Goal: Task Accomplishment & Management: Manage account settings

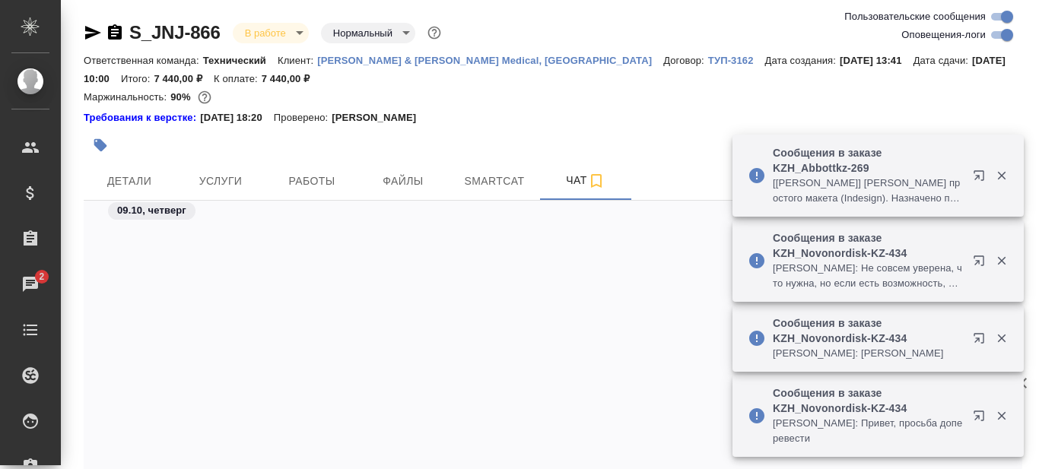
scroll to position [13783, 0]
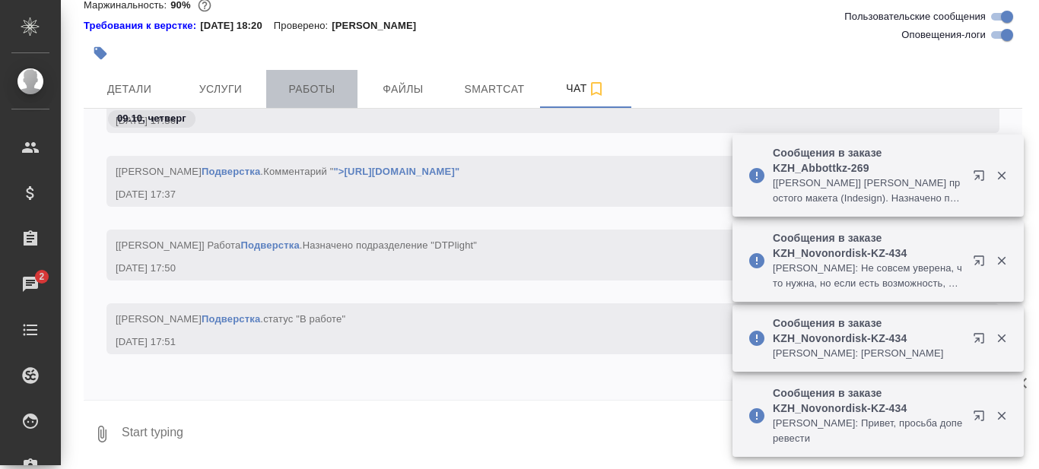
click at [295, 91] on span "Работы" at bounding box center [311, 89] width 73 height 19
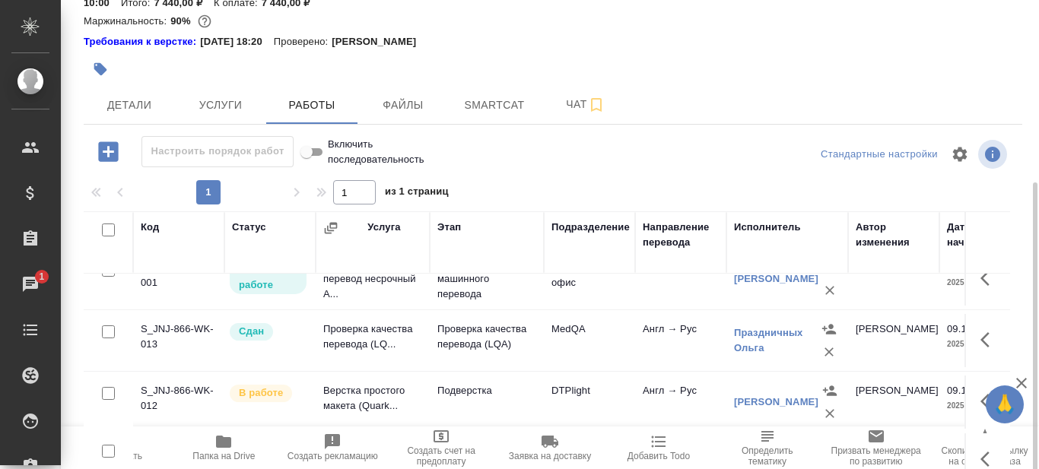
scroll to position [152, 0]
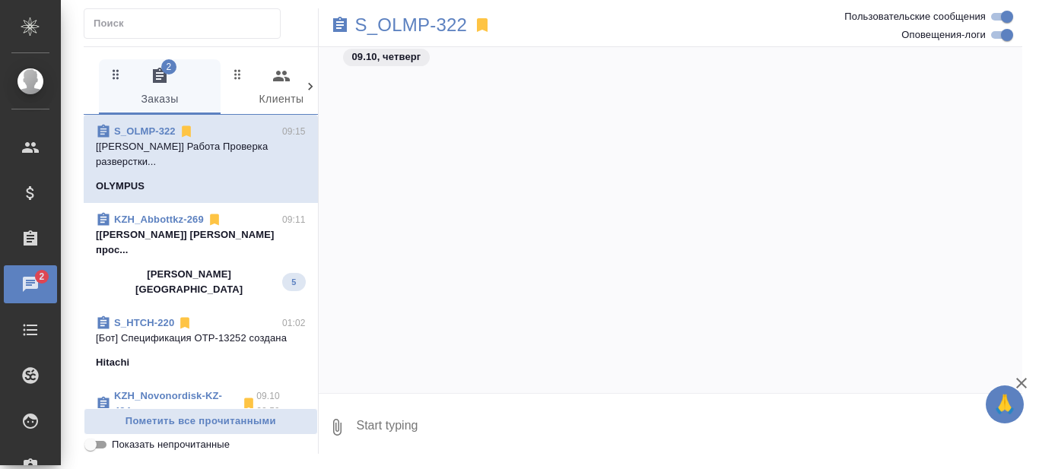
scroll to position [29094, 0]
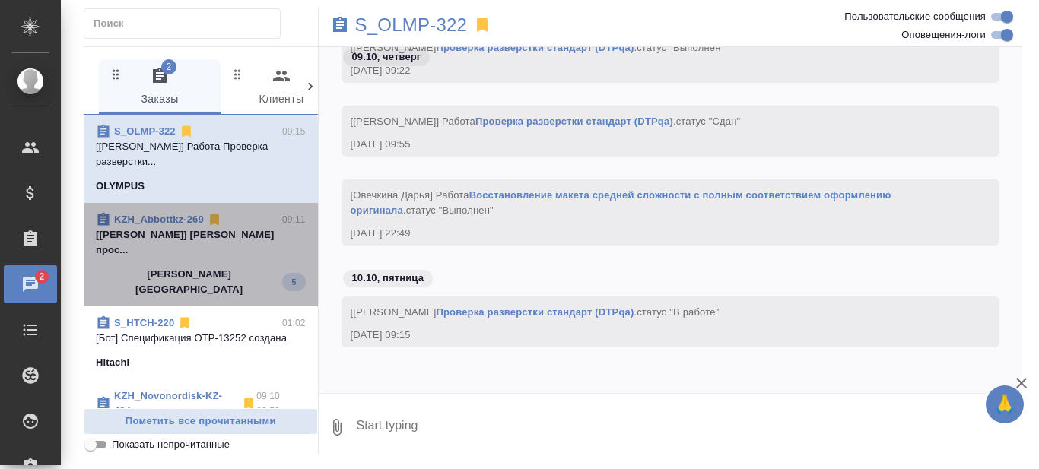
click at [208, 265] on span "KZH_Abbottkz-269 09:11 [Matveeva Anastasia] Работа Верстка прос... Abbott Kazak…" at bounding box center [201, 254] width 210 height 85
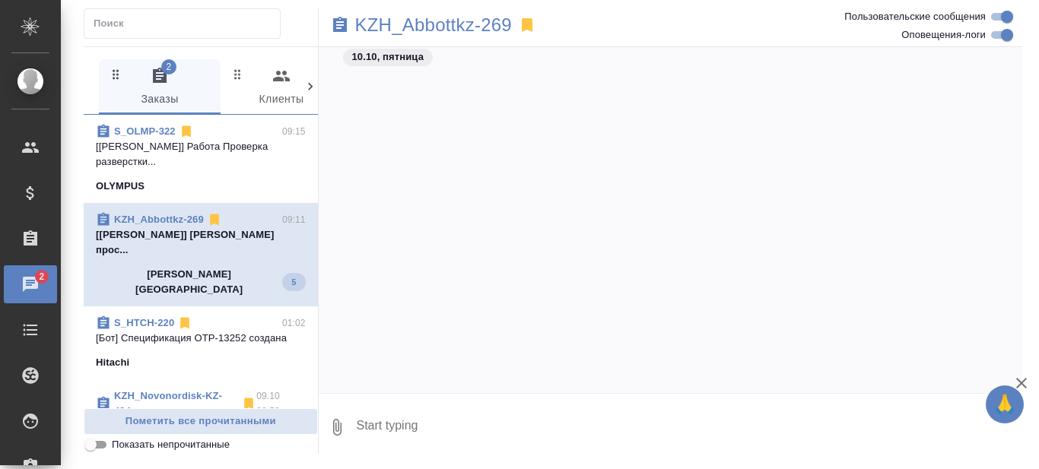
scroll to position [23642, 0]
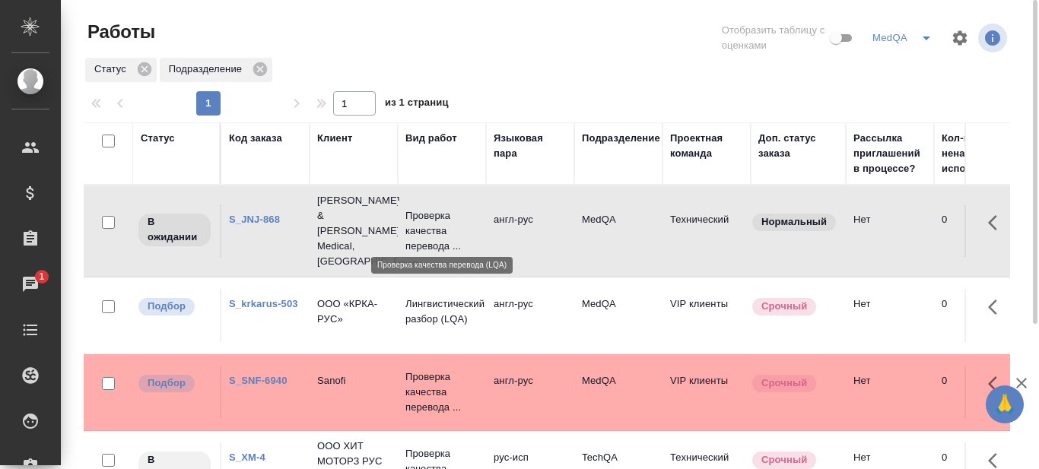
click at [426, 222] on p "Проверка качества перевода ..." at bounding box center [441, 231] width 73 height 46
click at [426, 223] on p "Проверка качества перевода ..." at bounding box center [441, 231] width 73 height 46
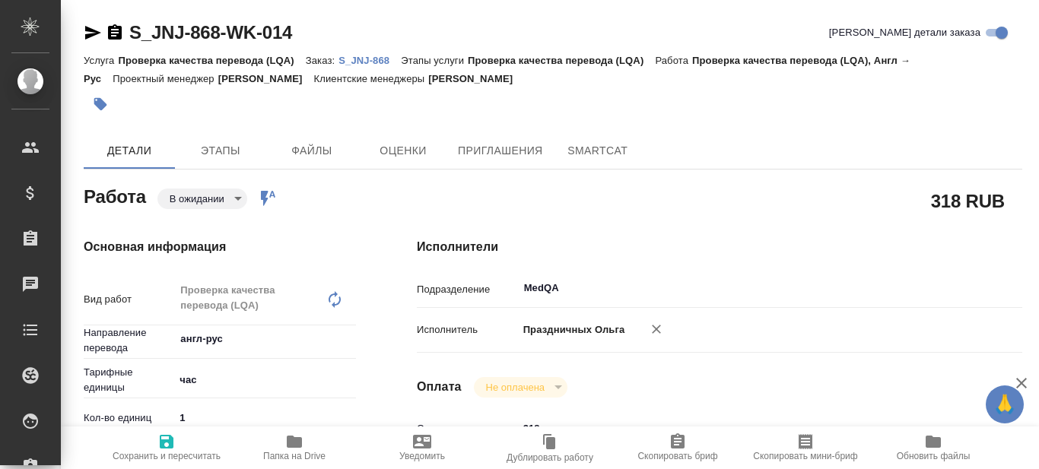
type textarea "x"
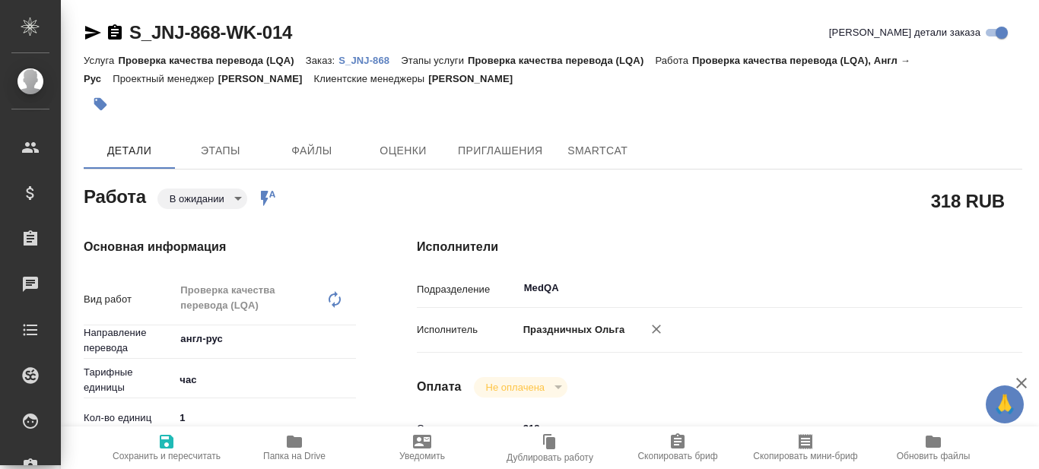
type textarea "x"
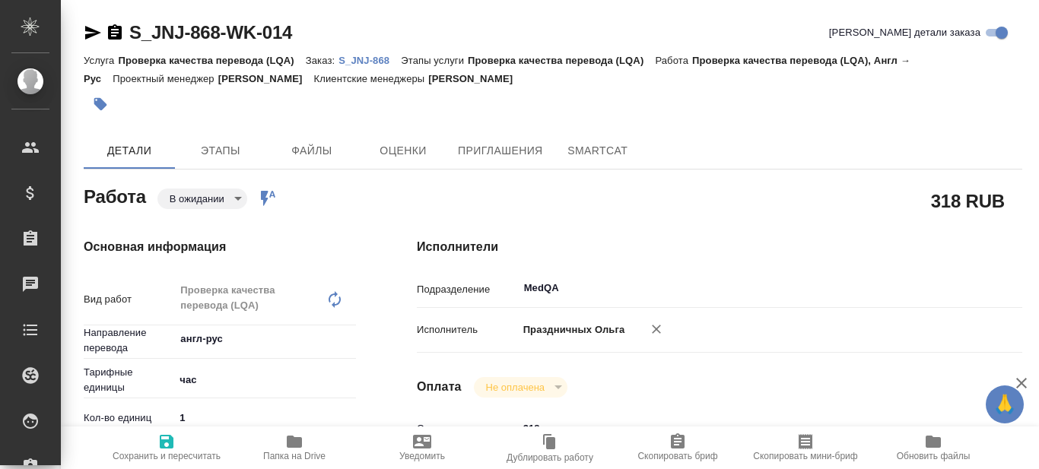
type textarea "x"
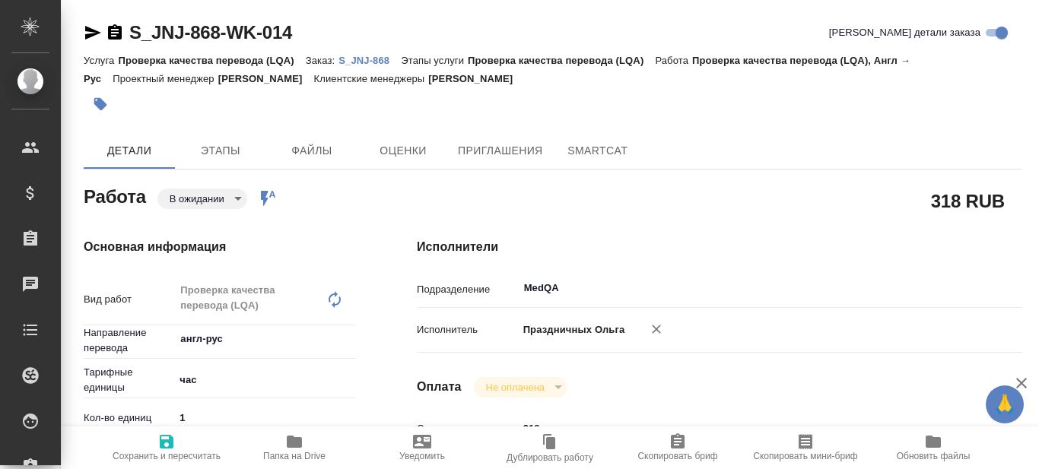
type textarea "x"
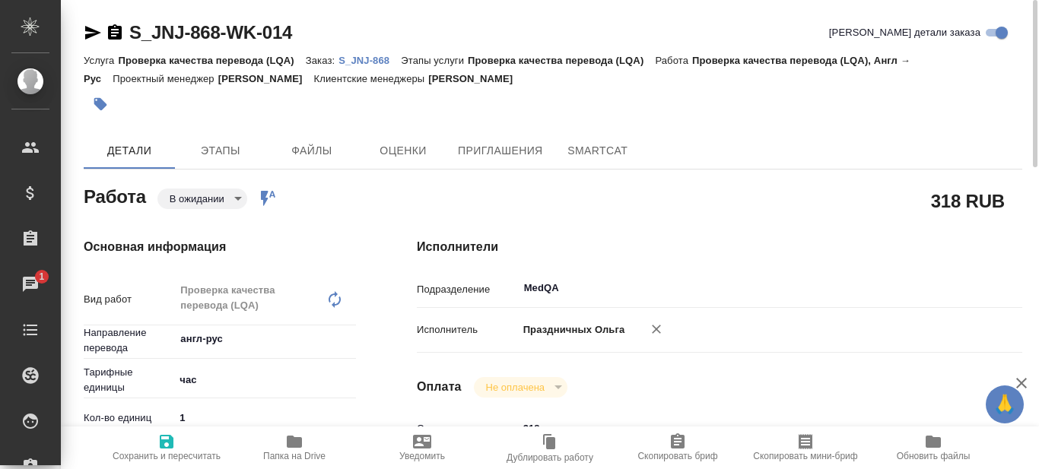
click at [361, 62] on p "S_JNJ-868" at bounding box center [369, 60] width 62 height 11
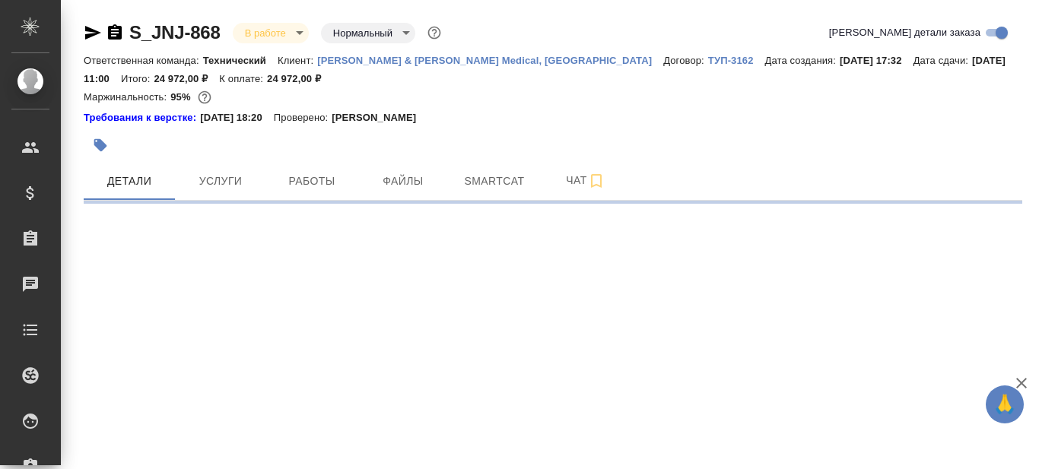
select select "RU"
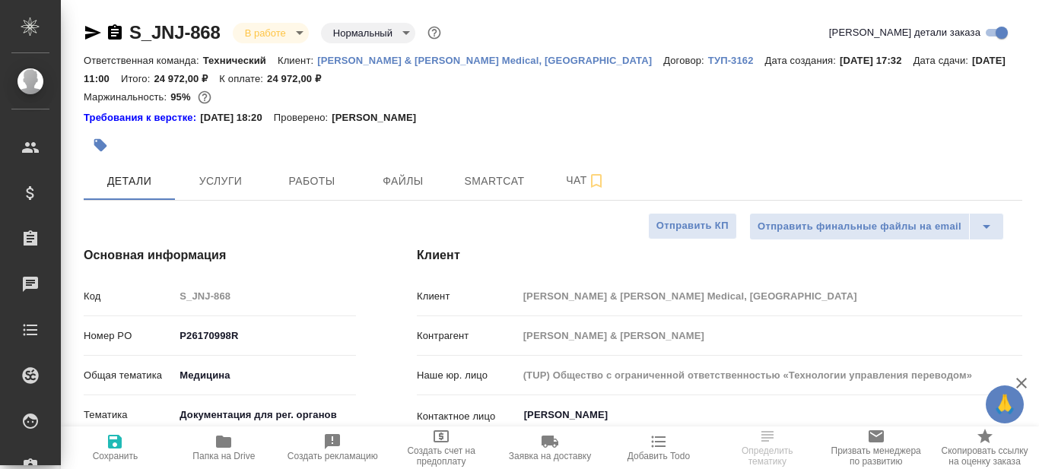
type textarea "x"
type input "[PERSON_NAME]"
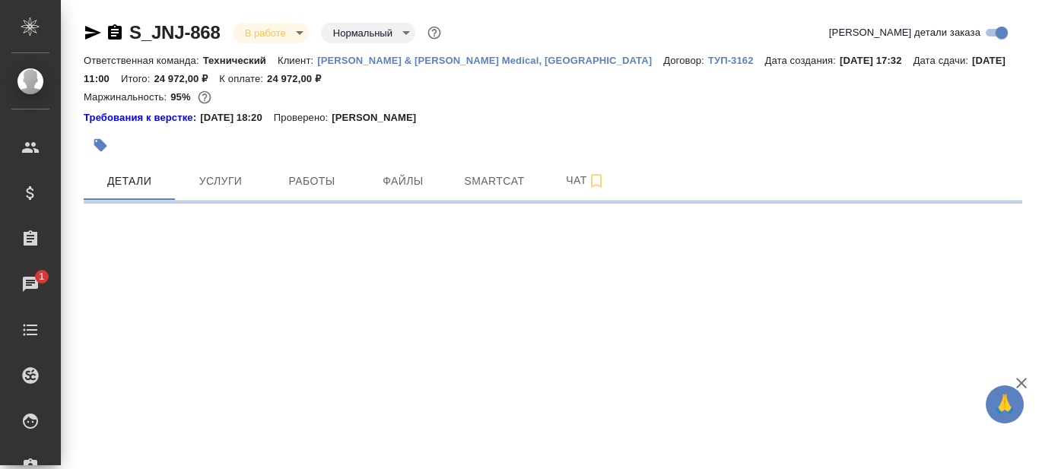
select select "RU"
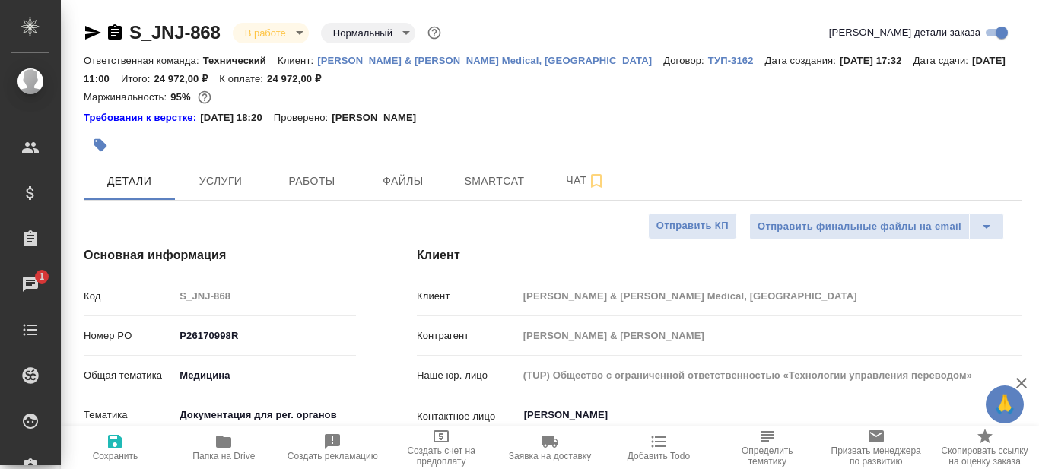
type textarea "x"
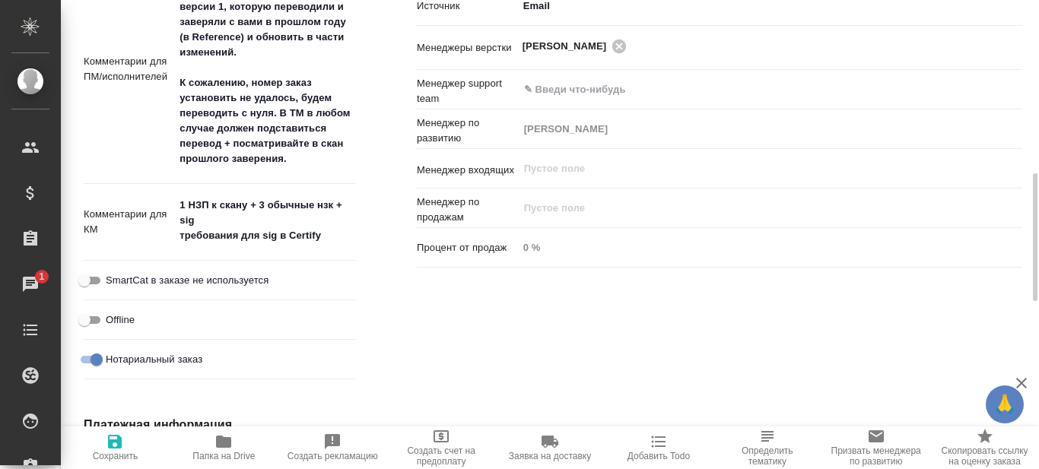
scroll to position [913, 0]
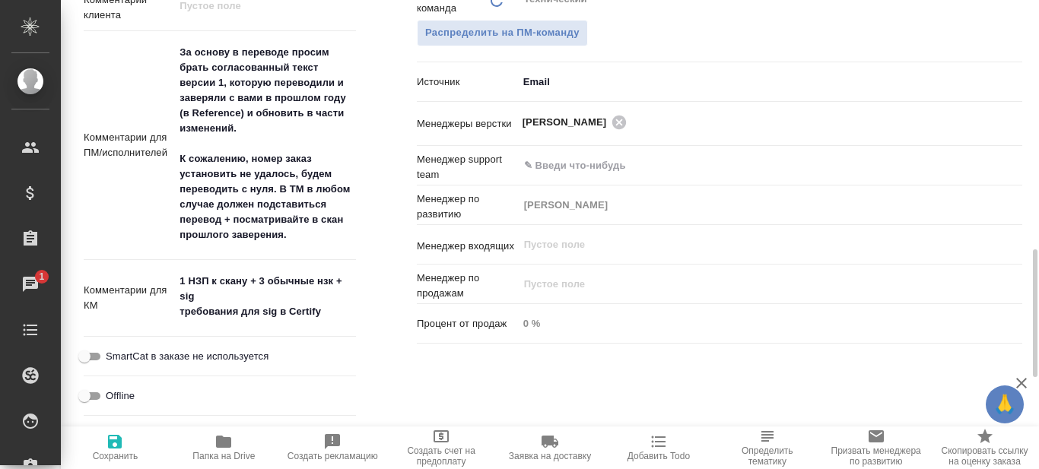
click at [221, 450] on icon "button" at bounding box center [223, 442] width 18 height 18
type textarea "x"
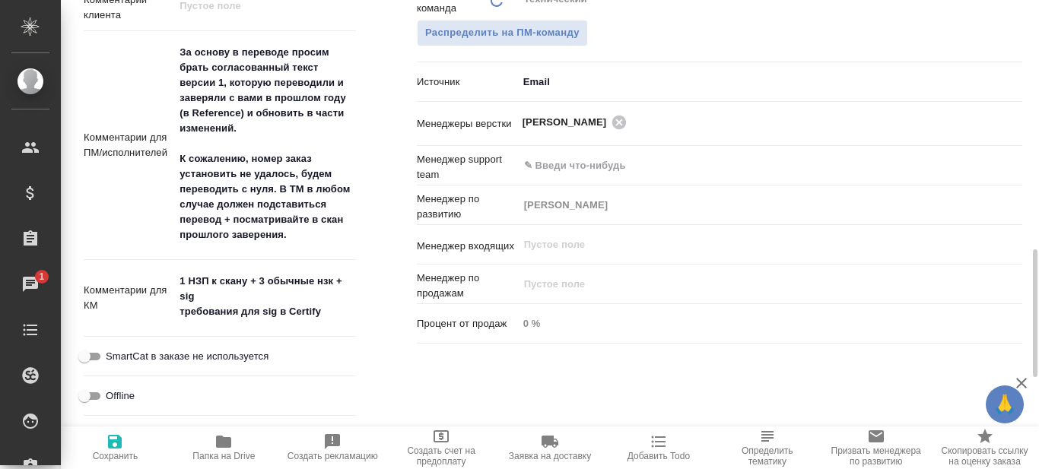
type textarea "x"
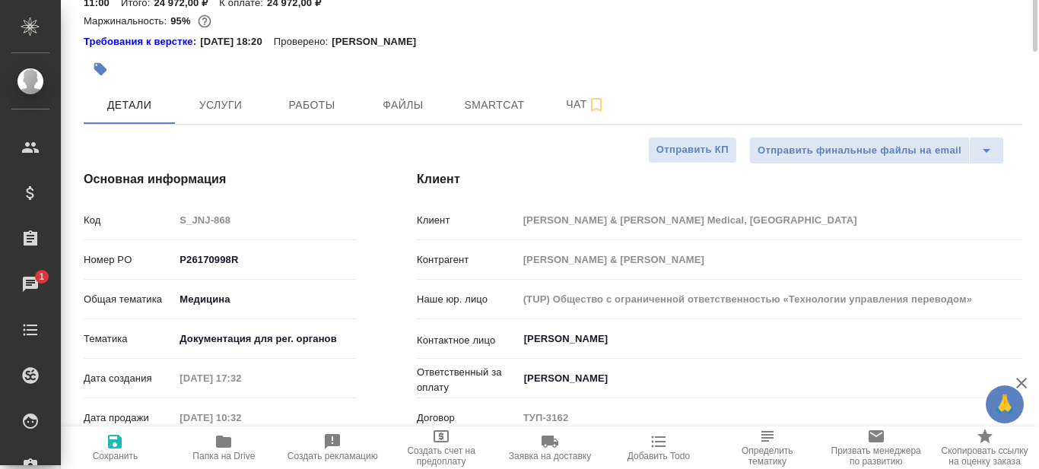
scroll to position [0, 0]
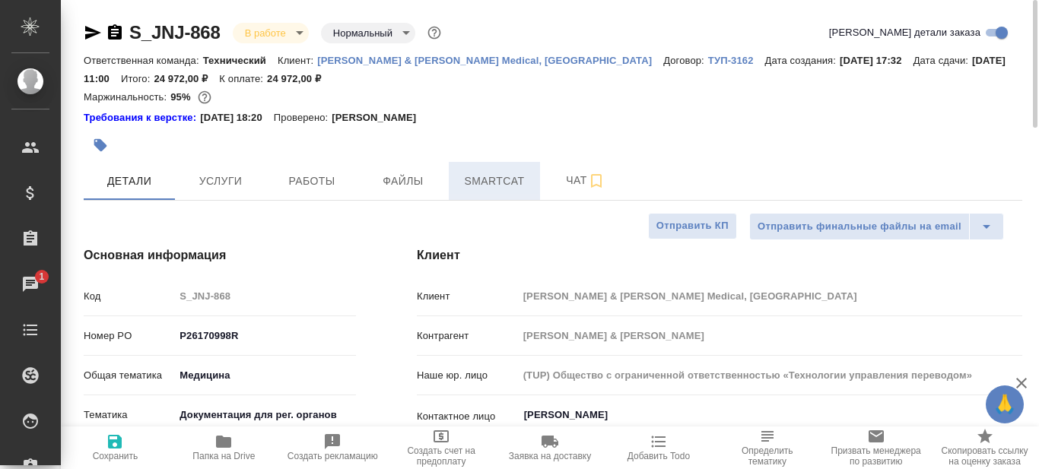
click at [495, 181] on span "Smartcat" at bounding box center [494, 181] width 73 height 19
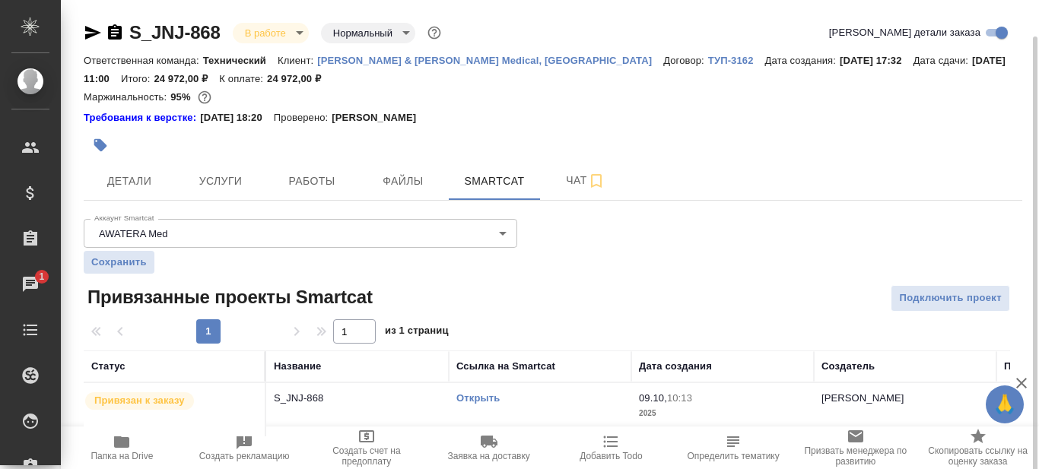
scroll to position [18, 0]
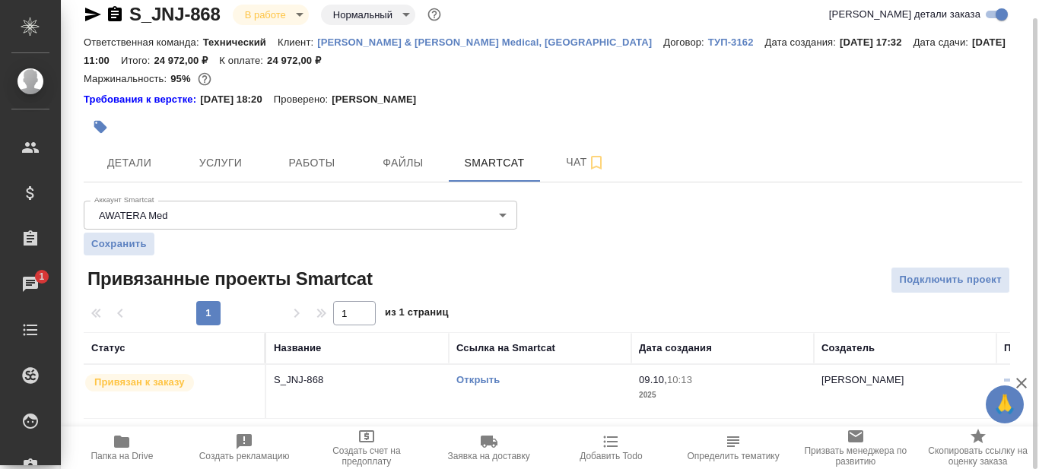
click at [478, 378] on link "Открыть" at bounding box center [477, 379] width 43 height 11
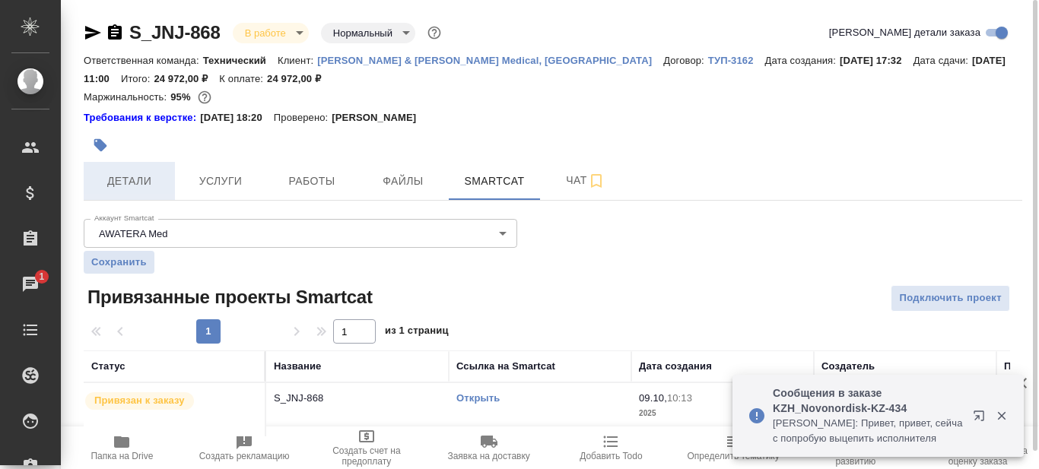
click at [111, 184] on span "Детали" at bounding box center [129, 181] width 73 height 19
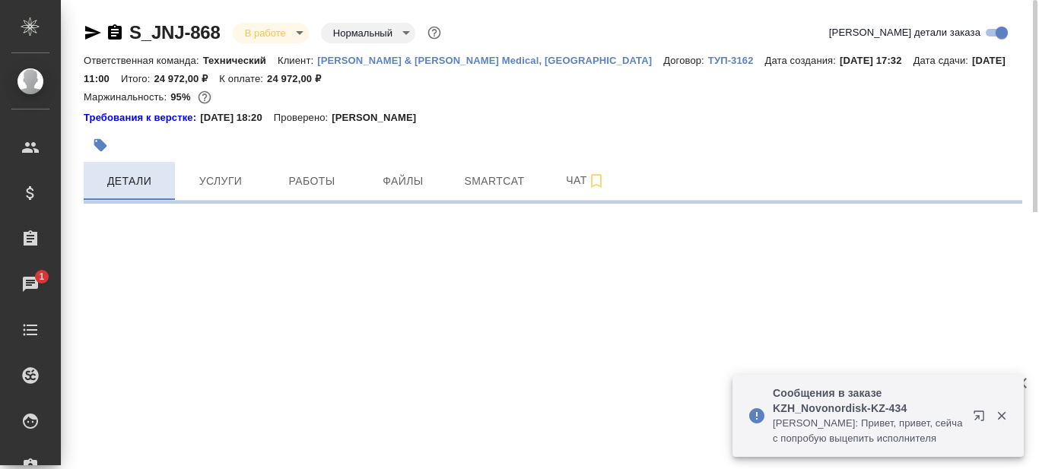
select select "RU"
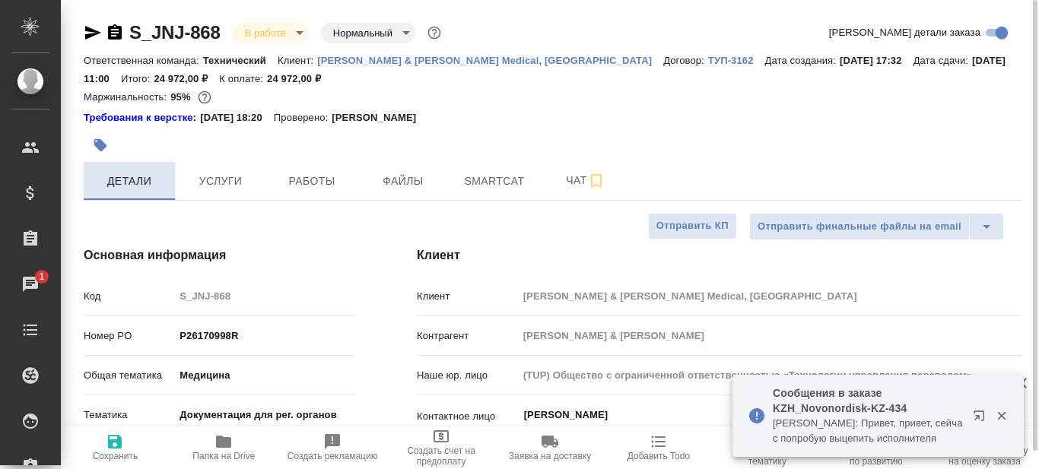
type textarea "x"
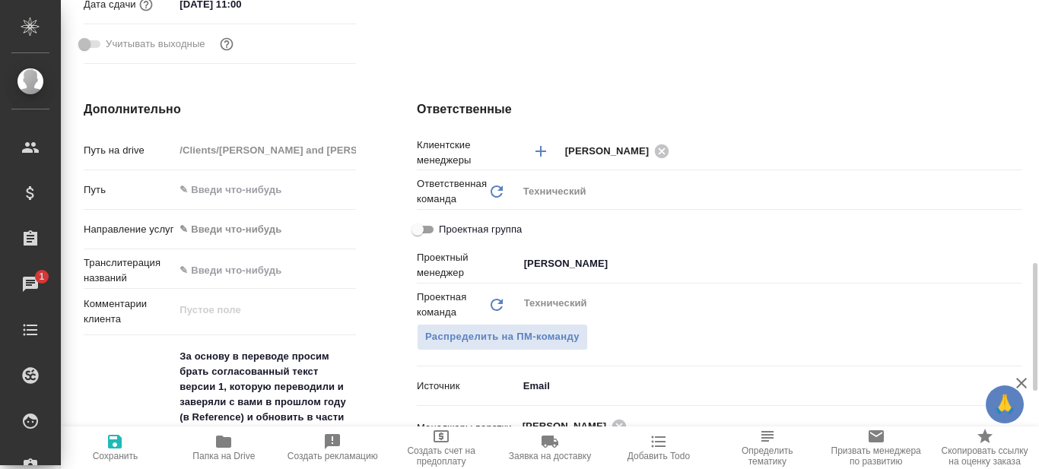
scroll to position [837, 0]
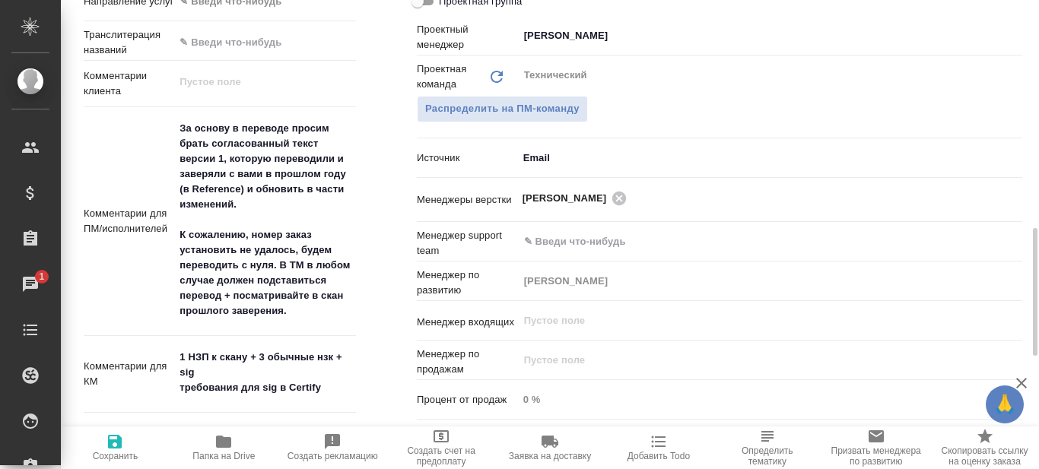
type textarea "x"
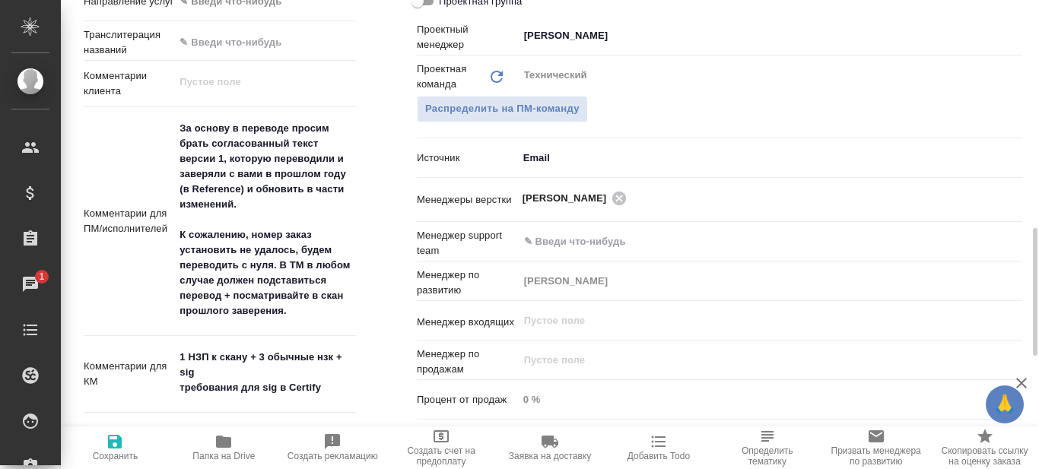
type textarea "x"
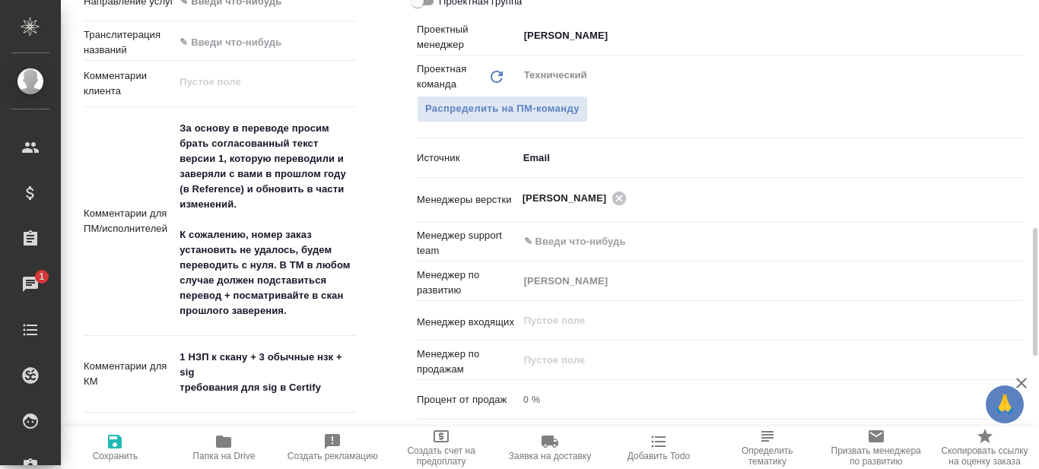
type textarea "x"
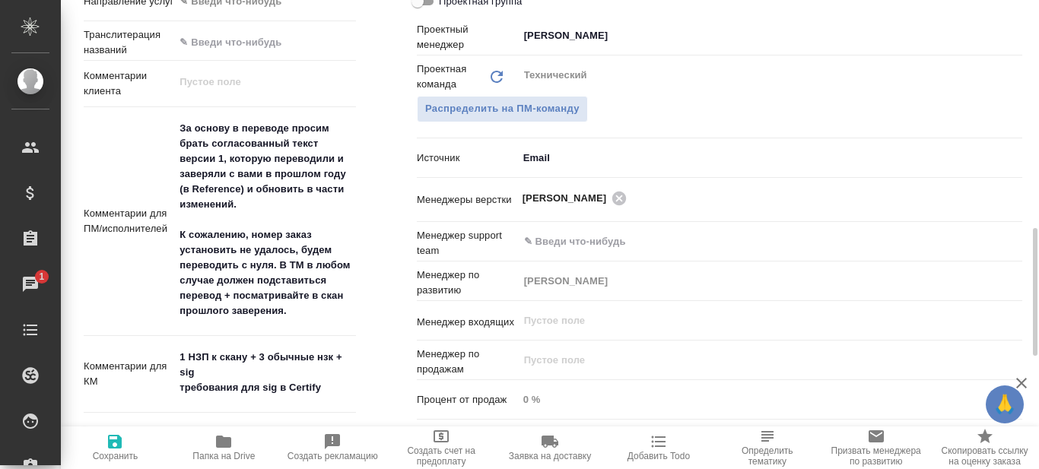
type textarea "x"
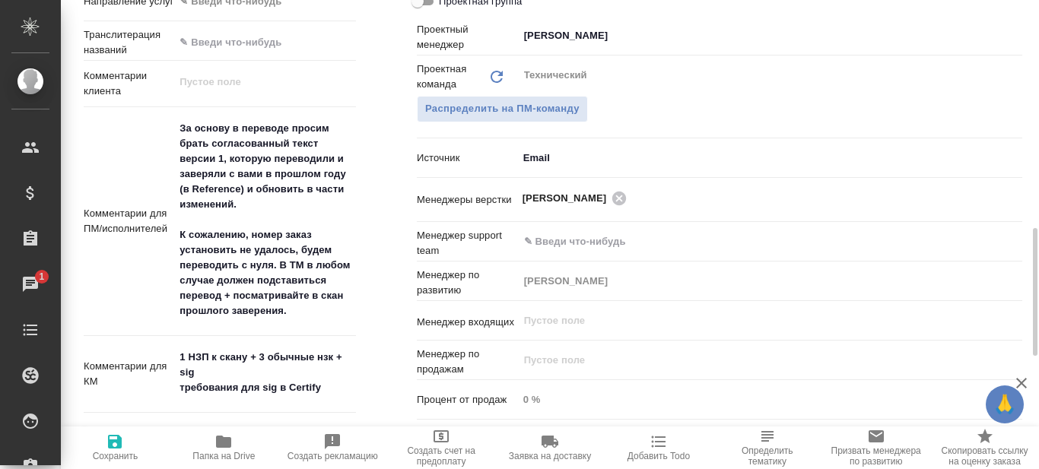
type textarea "x"
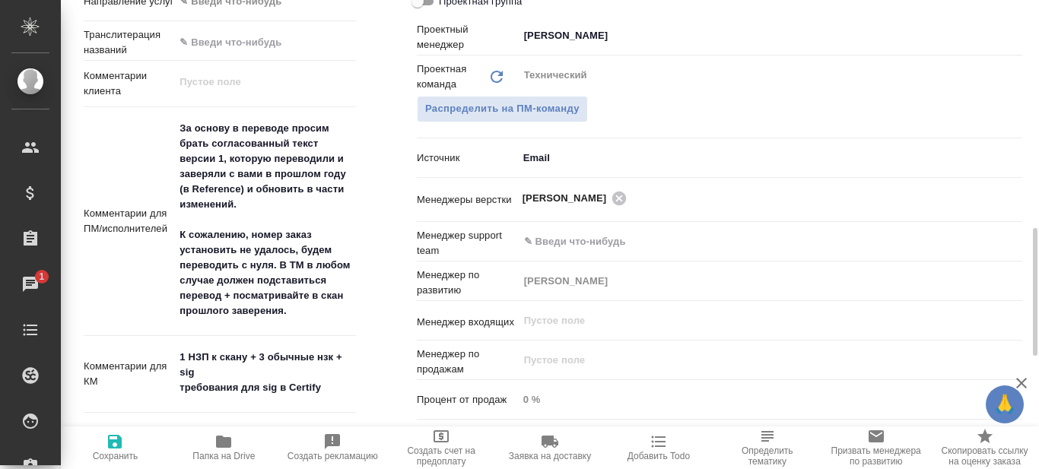
type textarea "x"
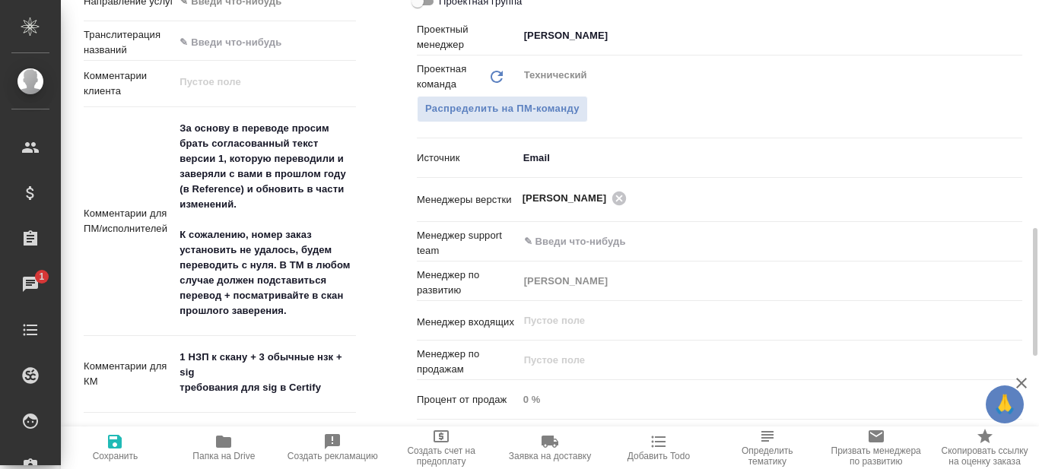
type textarea "x"
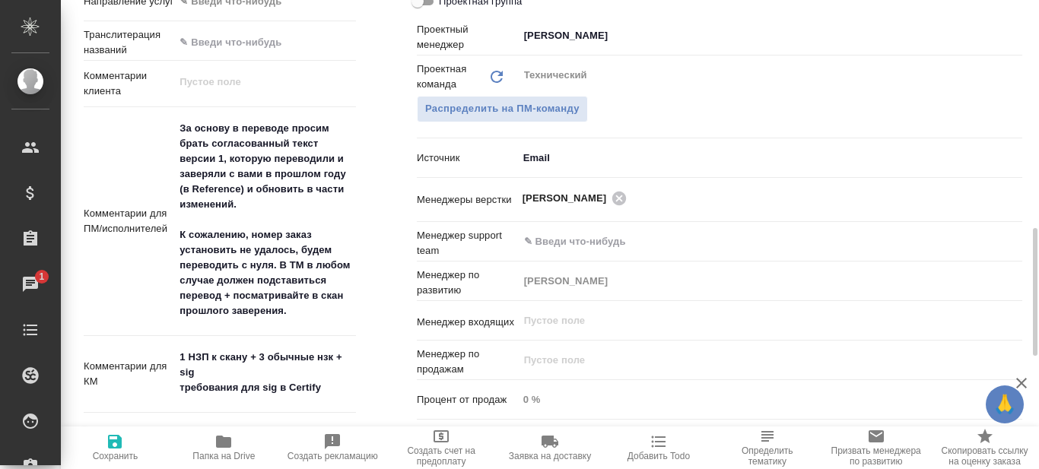
type textarea "x"
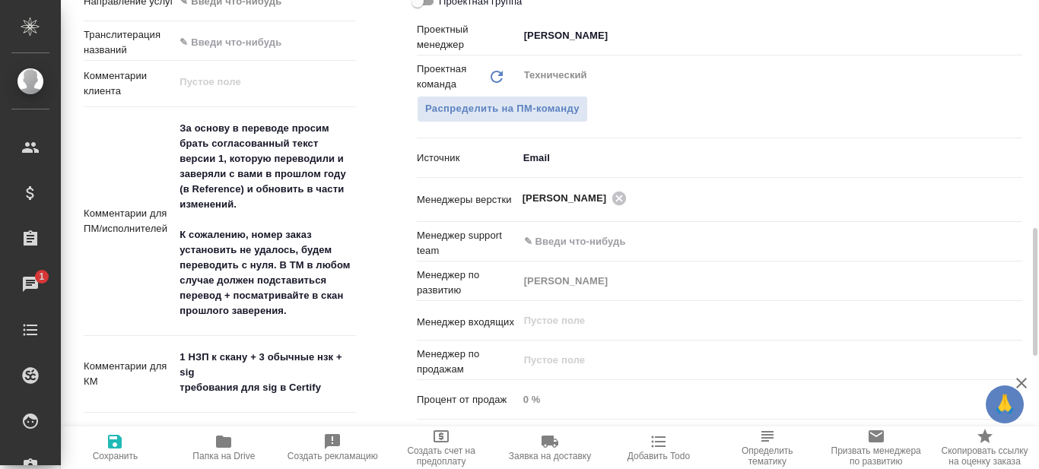
type textarea "x"
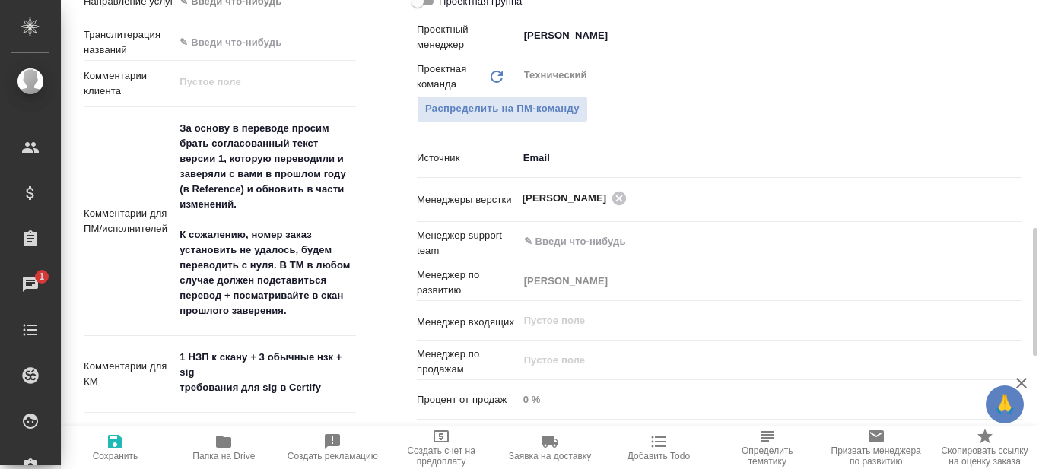
type textarea "x"
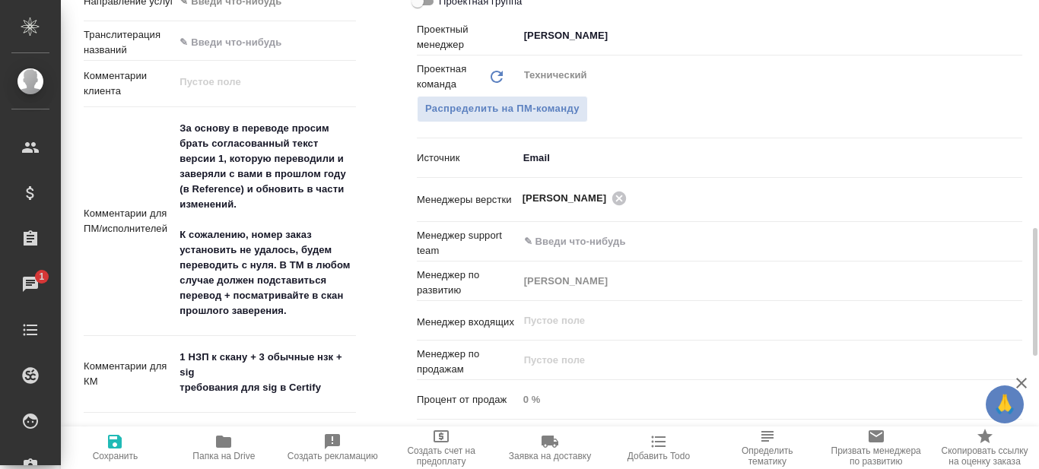
type textarea "x"
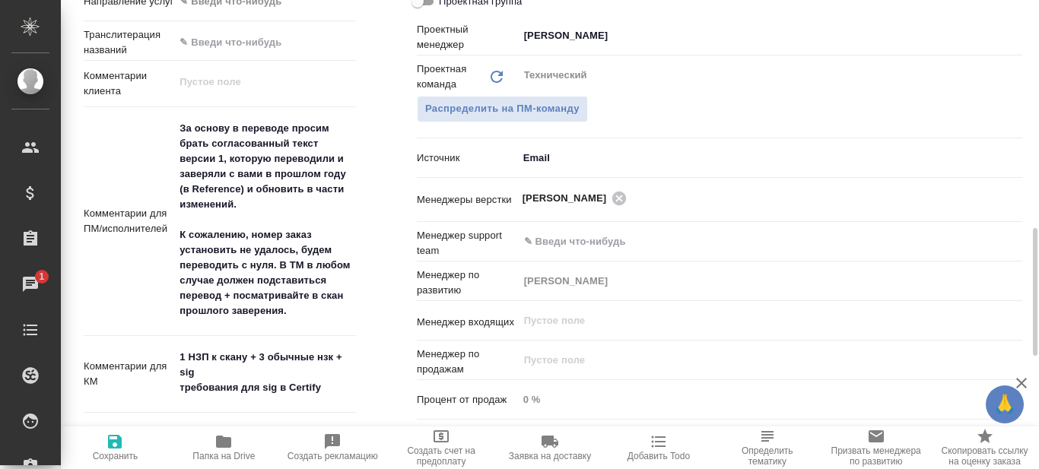
type textarea "x"
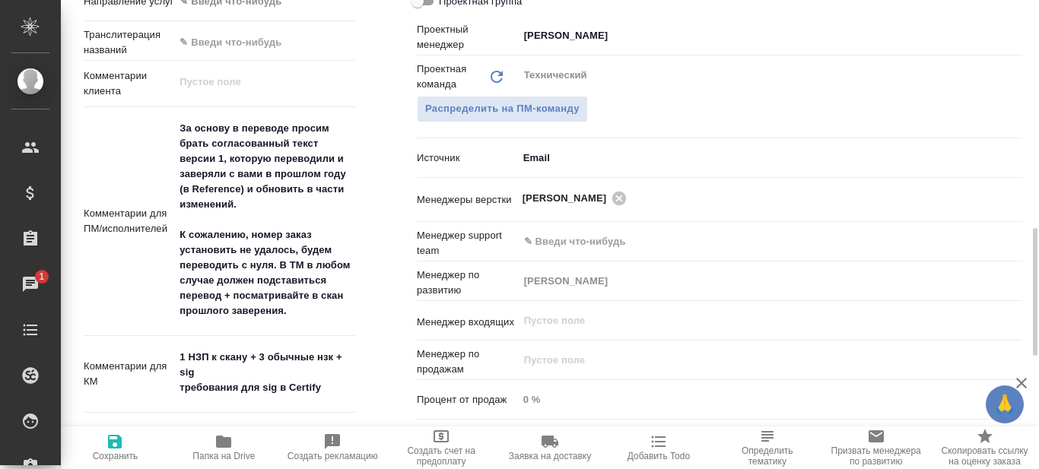
type textarea "x"
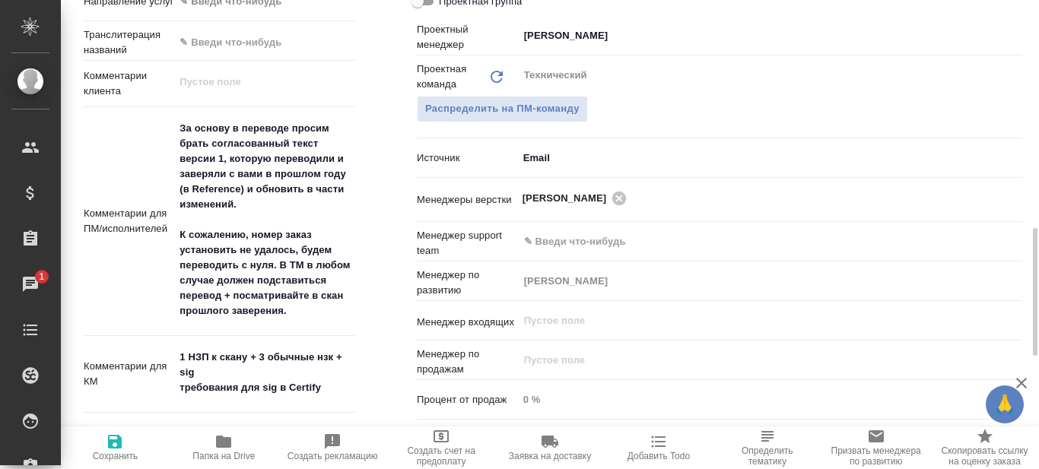
type textarea "x"
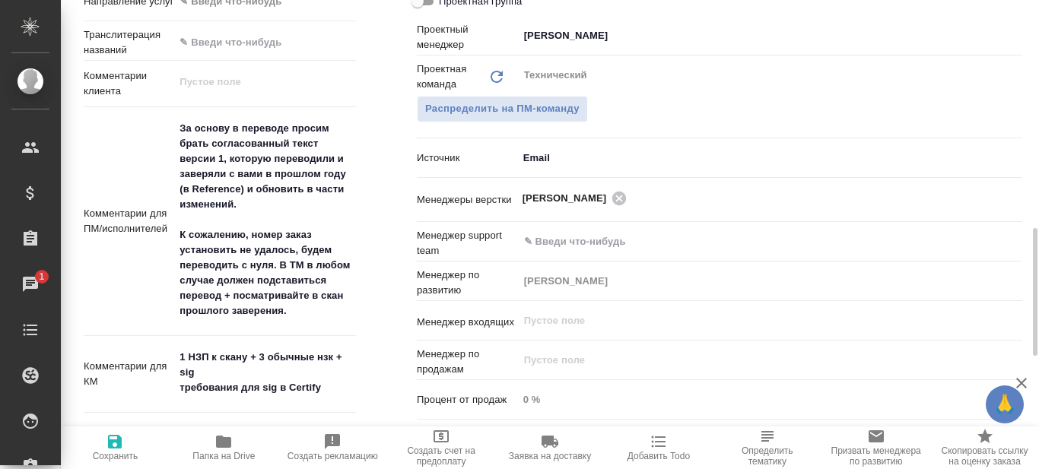
type textarea "x"
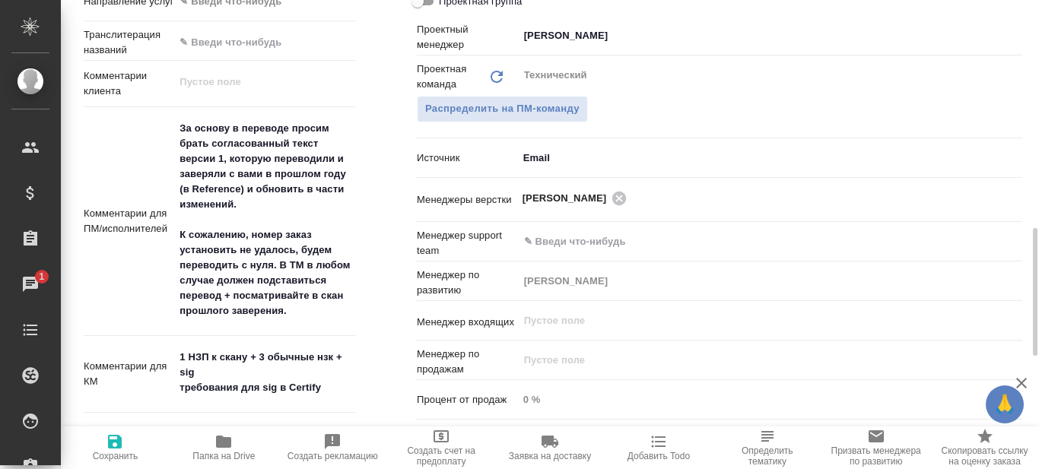
type textarea "x"
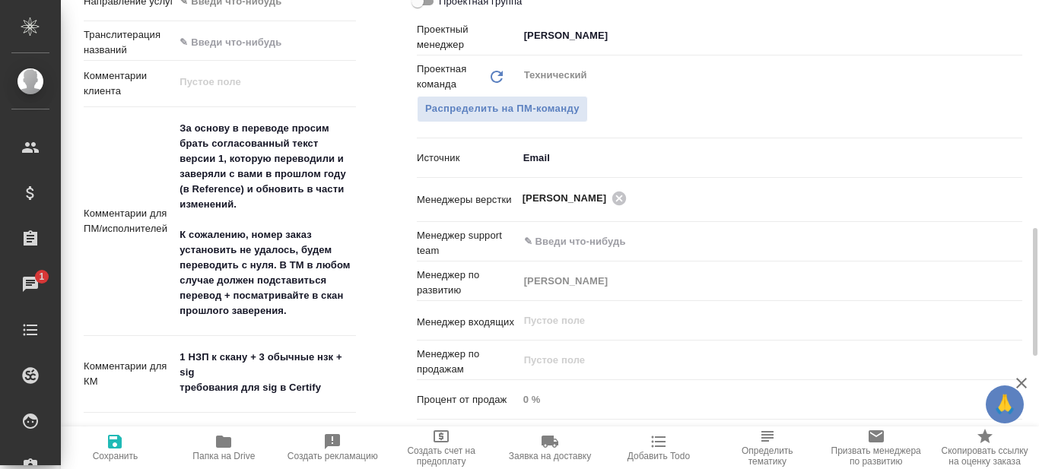
type textarea "x"
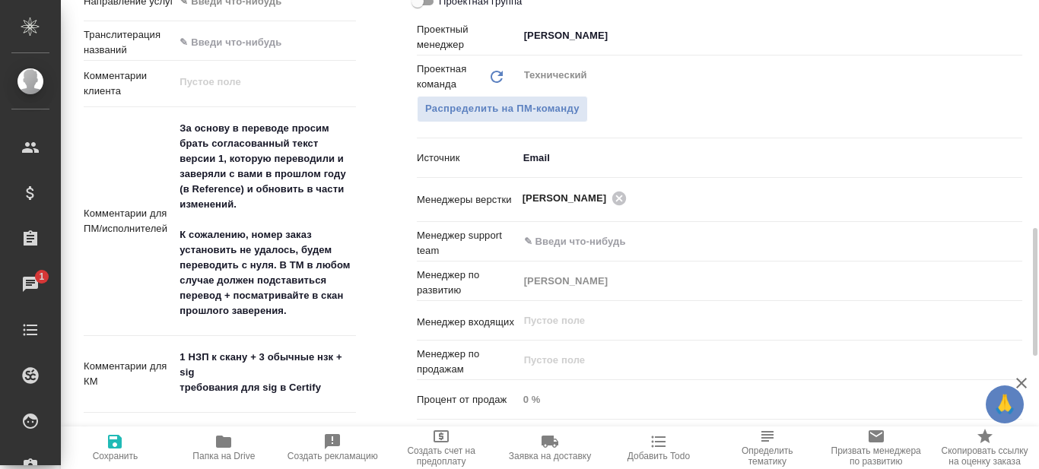
type textarea "x"
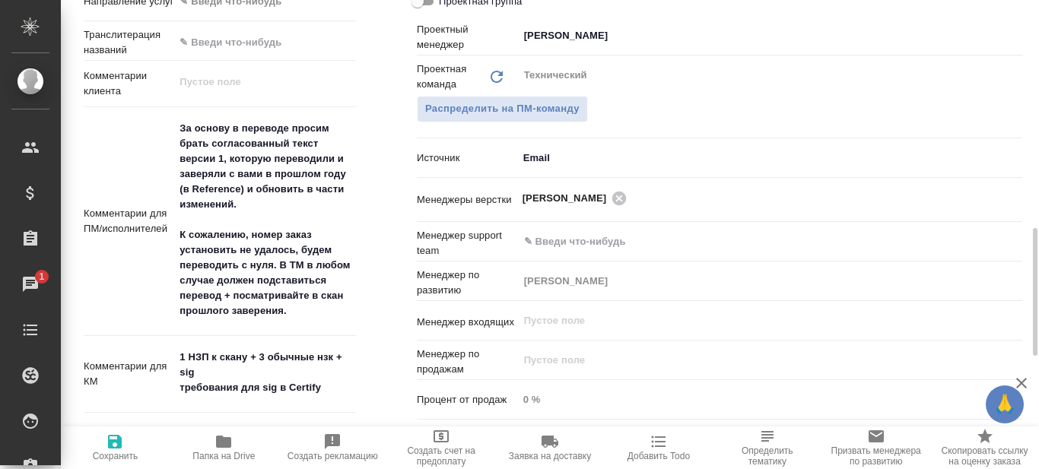
type textarea "x"
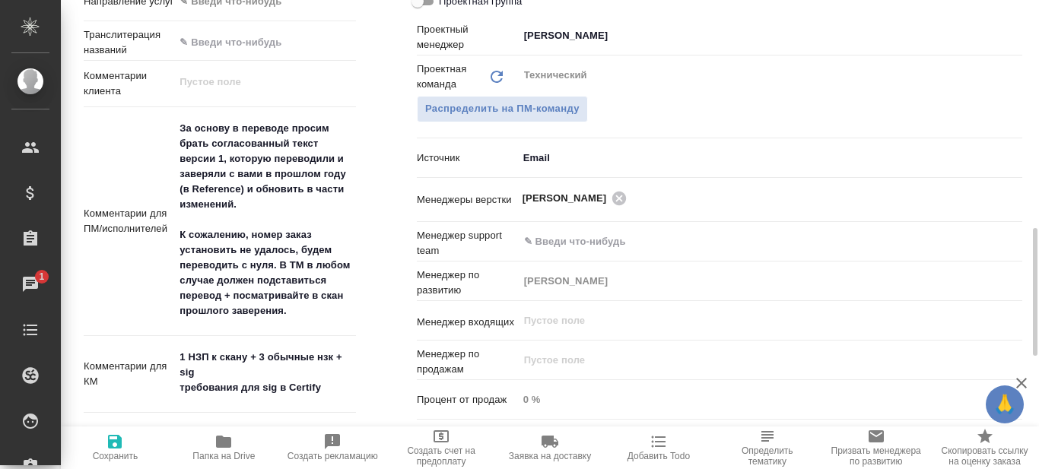
type textarea "x"
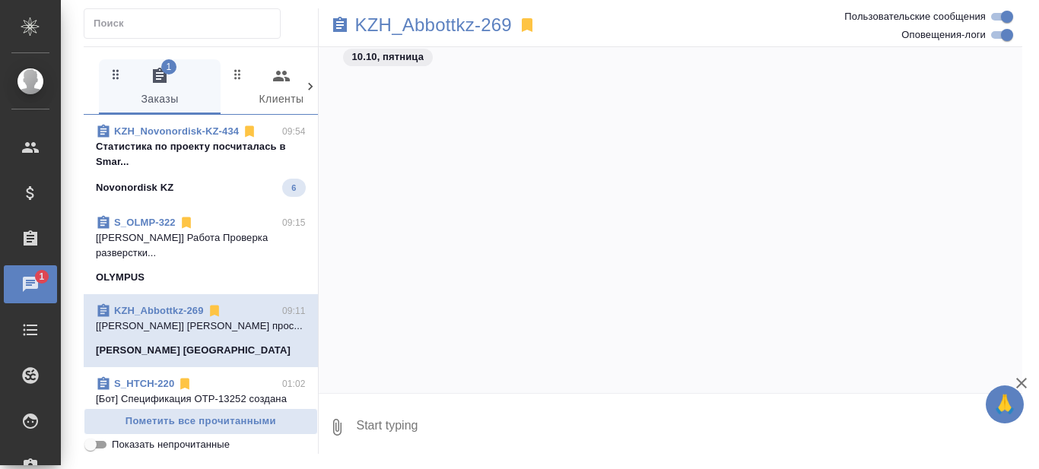
scroll to position [23642, 0]
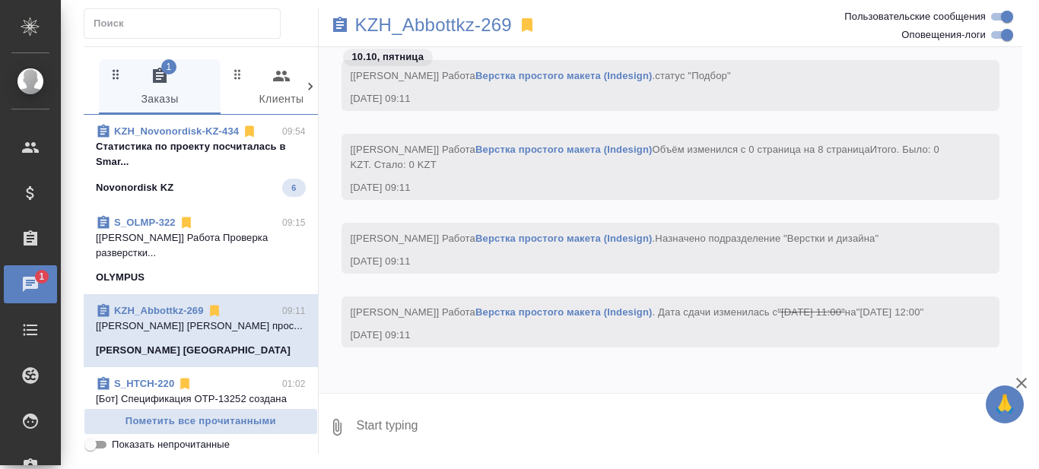
drag, startPoint x: 0, startPoint y: 0, endPoint x: 189, endPoint y: 154, distance: 243.8
click at [189, 153] on p "Cтатистика по проекту посчиталась в Smar..." at bounding box center [201, 154] width 210 height 30
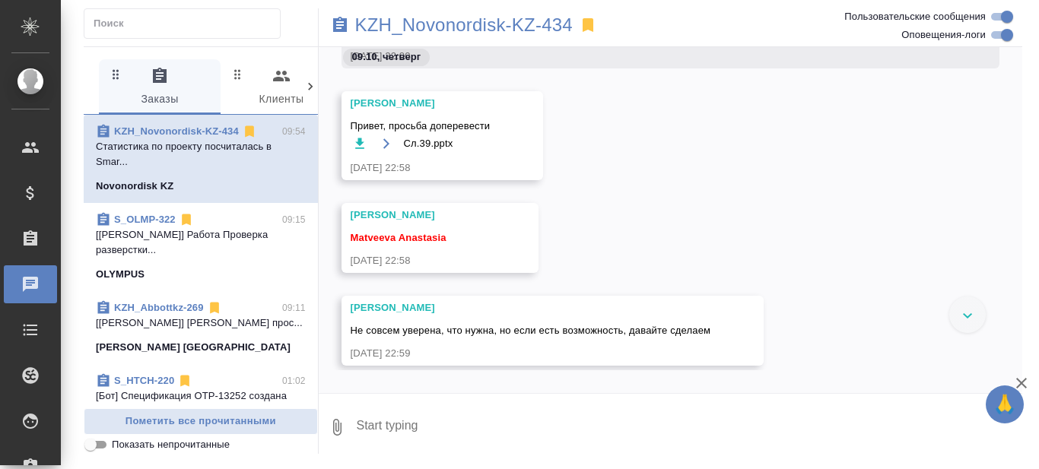
scroll to position [28717, 0]
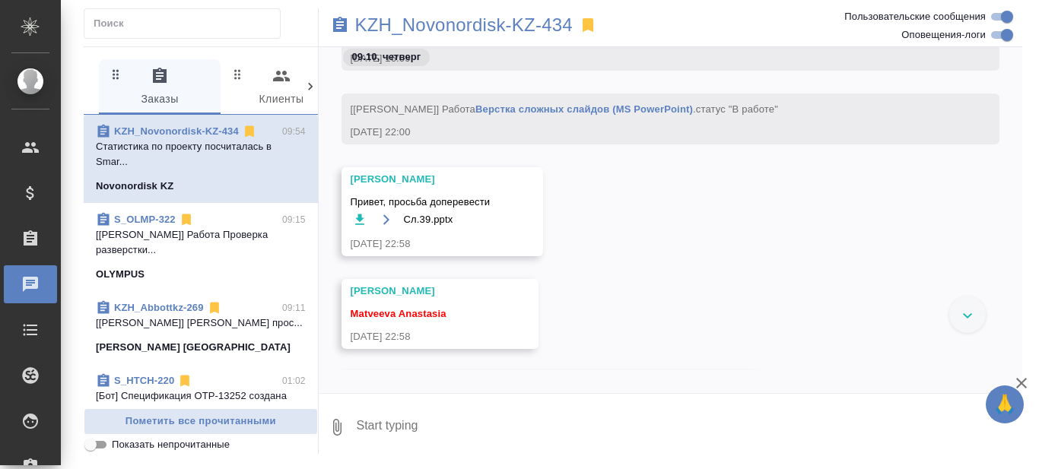
click at [359, 221] on icon "button" at bounding box center [359, 219] width 9 height 11
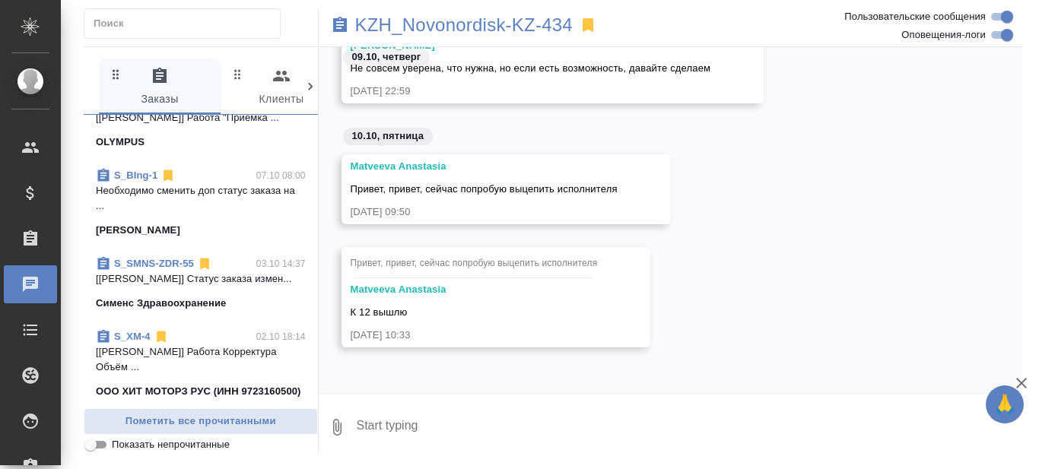
scroll to position [609, 0]
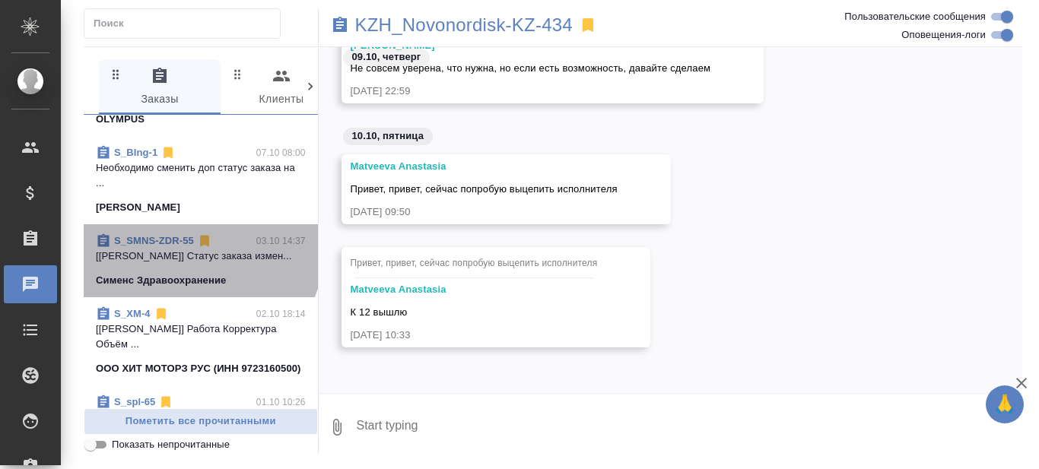
click at [168, 246] on link "S_SMNS-ZDR-55" at bounding box center [154, 240] width 80 height 11
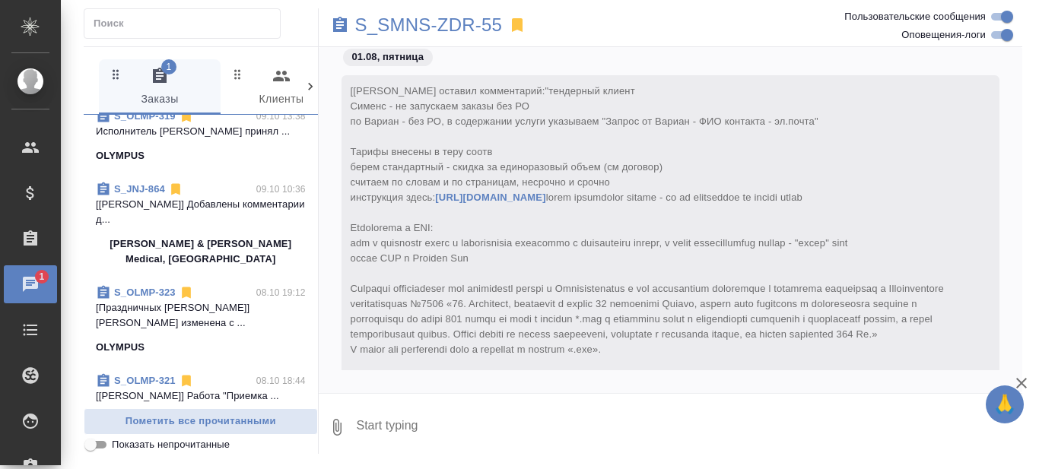
scroll to position [0, 0]
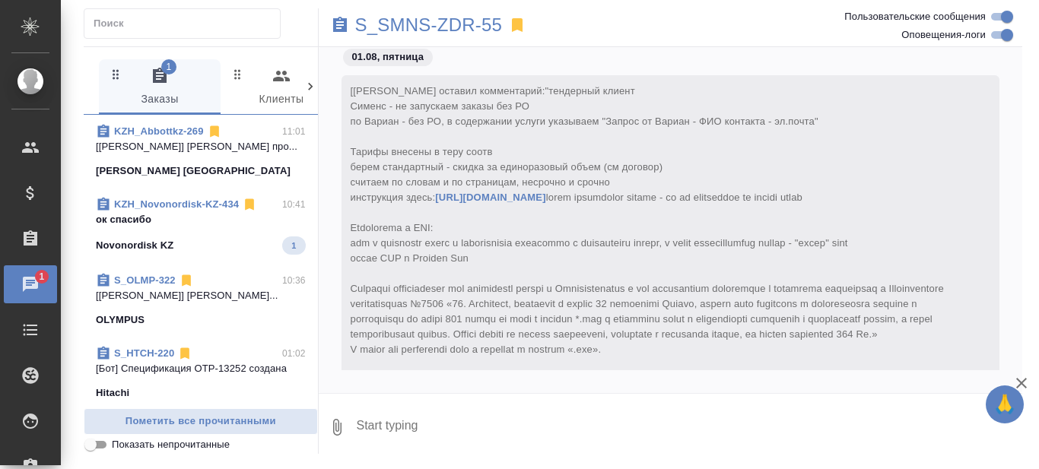
click at [227, 249] on span "KZH_Novonordisk-KZ-434 10:41 ок спасибо Novonordisk KZ 1" at bounding box center [201, 226] width 210 height 58
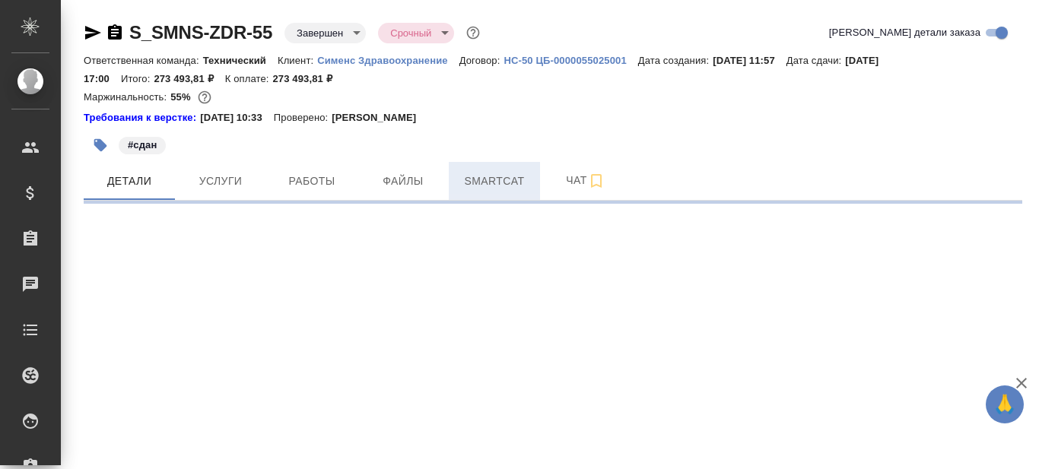
click at [500, 180] on span "Smartcat" at bounding box center [494, 181] width 73 height 19
select select "RU"
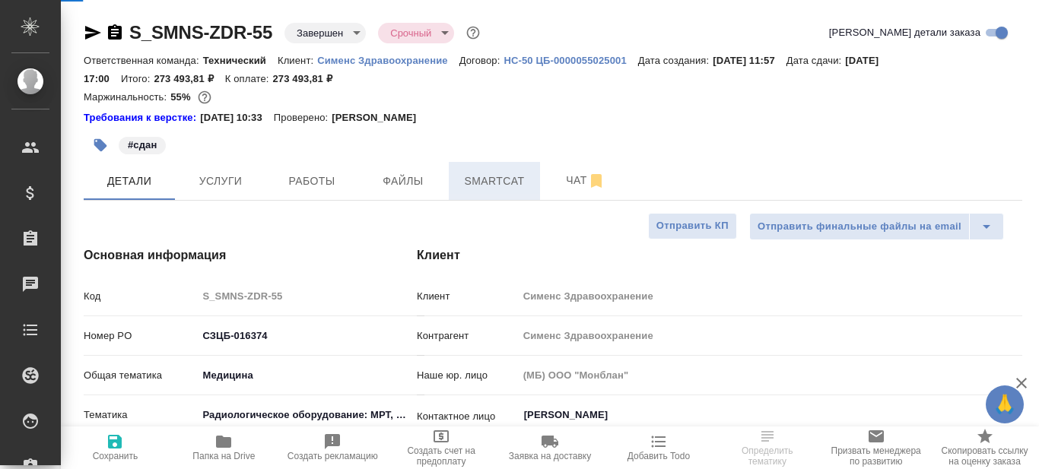
type textarea "x"
type input "[PERSON_NAME]"
type input "Павлова Антонина a.pavlova"
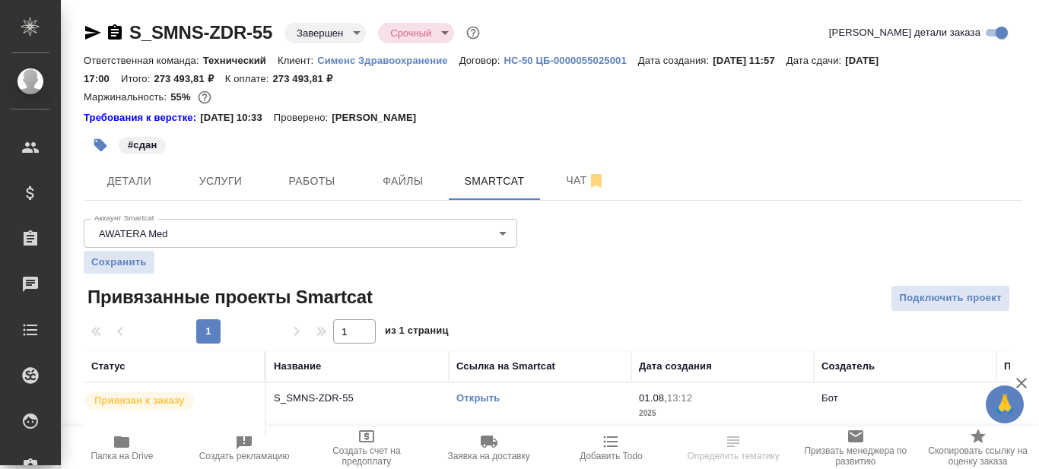
scroll to position [18, 0]
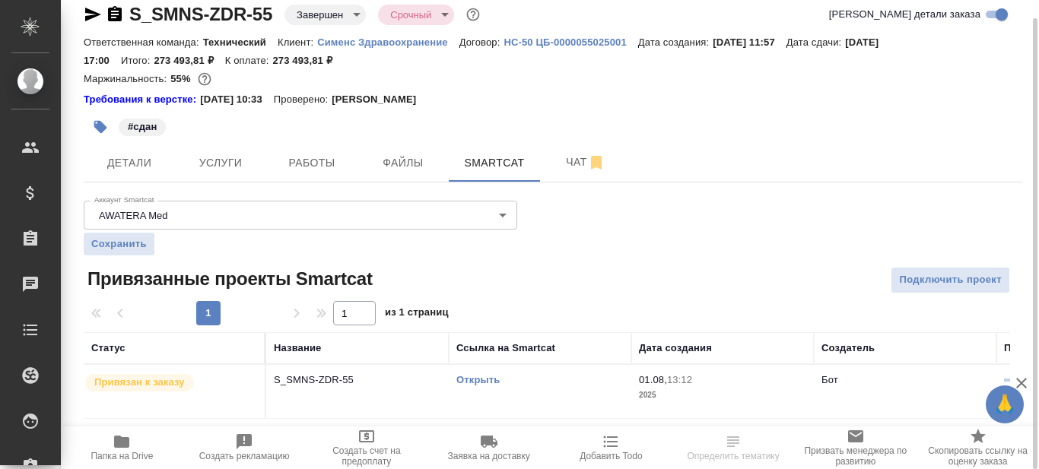
click at [478, 383] on link "Открыть" at bounding box center [477, 379] width 43 height 11
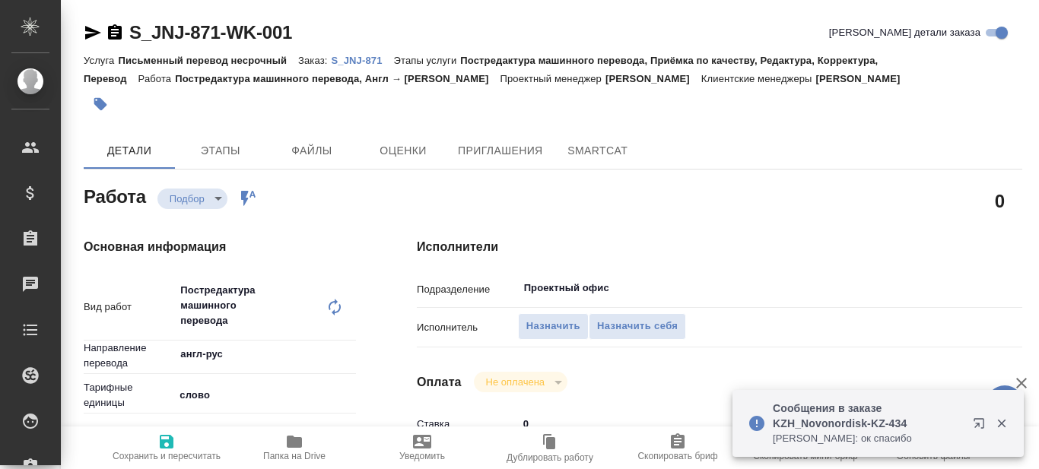
type textarea "x"
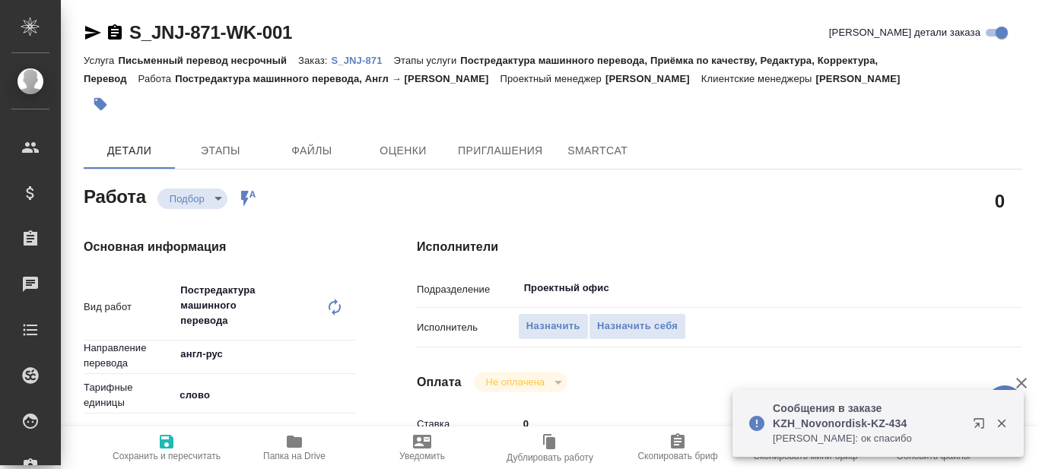
type textarea "x"
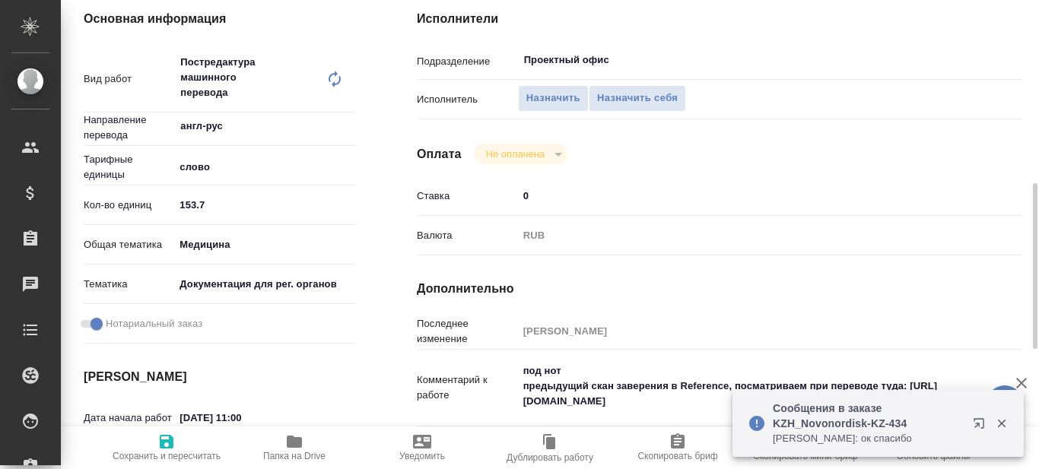
scroll to position [456, 0]
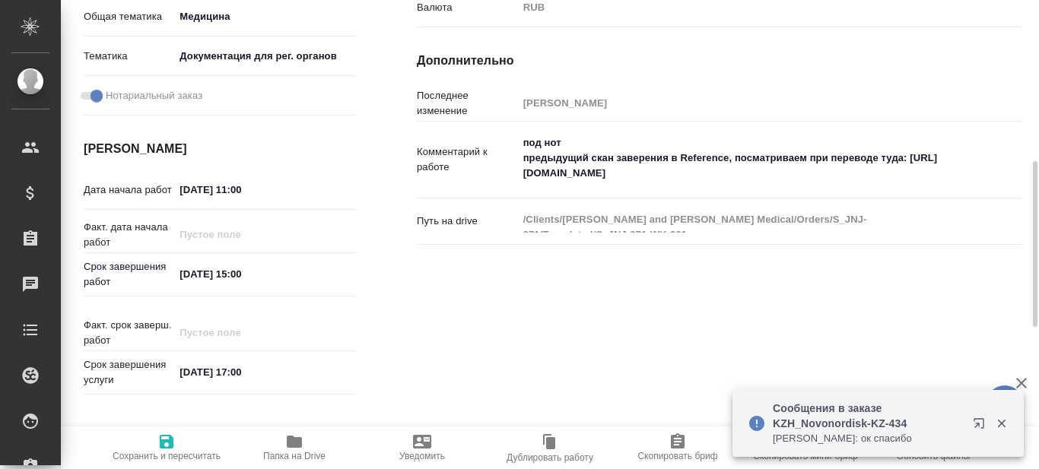
type textarea "x"
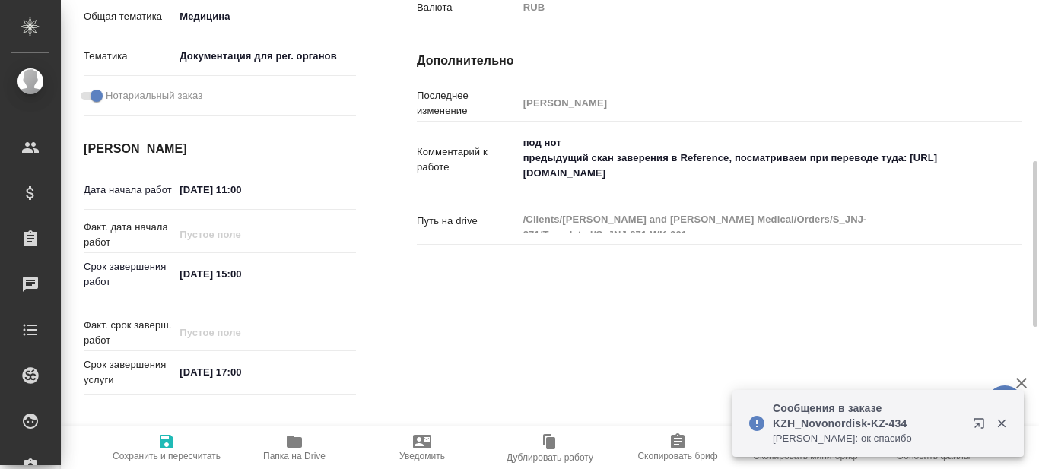
type textarea "x"
